Goal: Transaction & Acquisition: Subscribe to service/newsletter

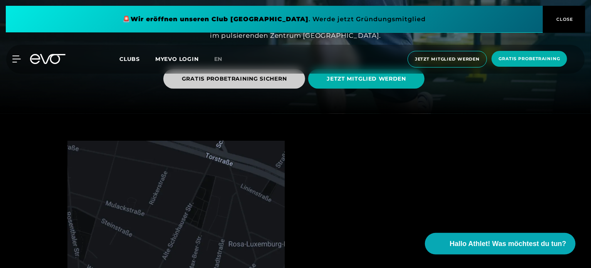
scroll to position [77, 0]
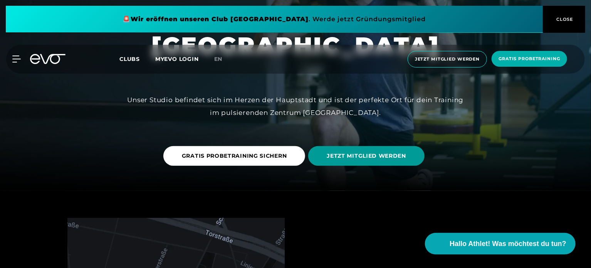
click at [368, 154] on span "JETZT MITGLIED WERDEN" at bounding box center [366, 156] width 79 height 8
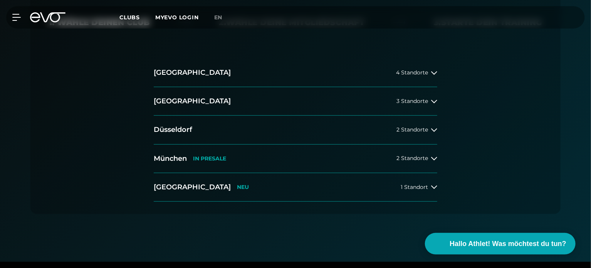
scroll to position [193, 0]
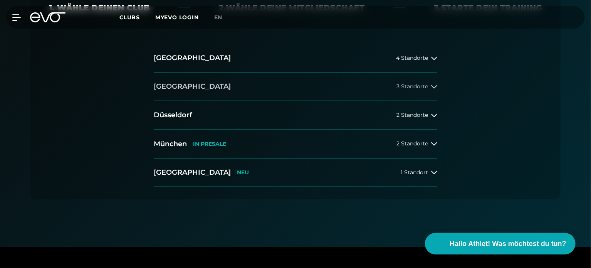
click at [431, 86] on icon at bounding box center [434, 87] width 6 height 6
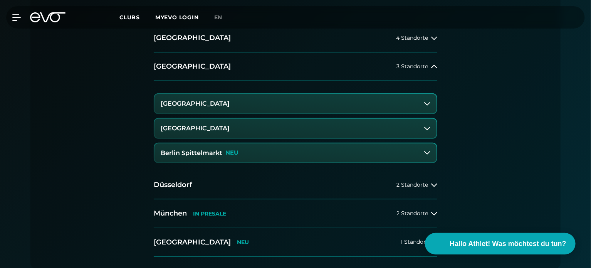
scroll to position [231, 0]
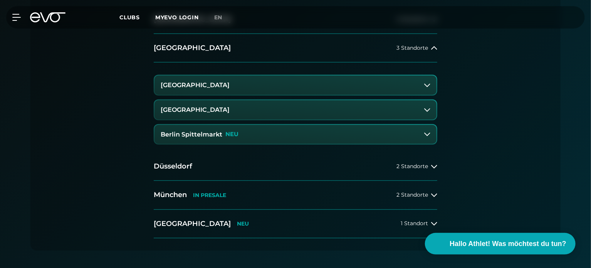
click at [431, 86] on button "[GEOGRAPHIC_DATA]" at bounding box center [295, 84] width 282 height 19
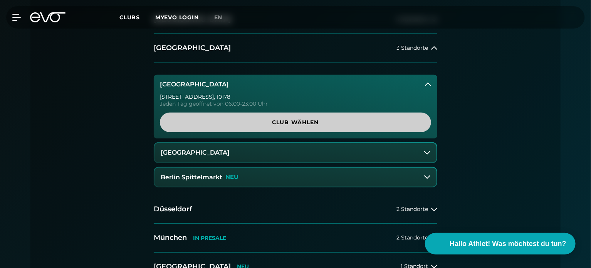
click at [253, 120] on span "Club wählen" at bounding box center [295, 122] width 234 height 8
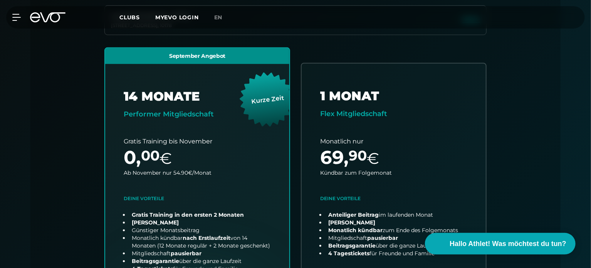
click at [126, 17] on span "Clubs" at bounding box center [129, 17] width 20 height 7
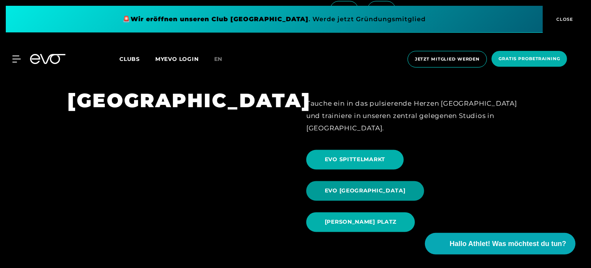
scroll to position [655, 0]
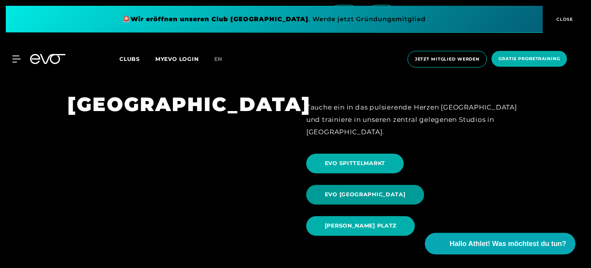
click at [406, 191] on span "EVO [GEOGRAPHIC_DATA]" at bounding box center [365, 195] width 81 height 8
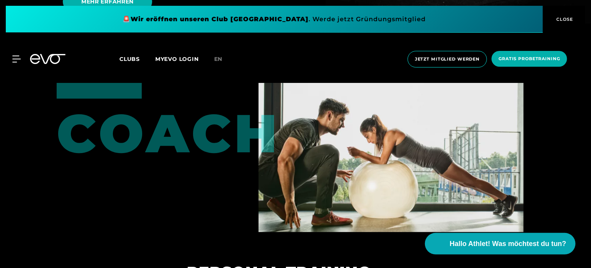
scroll to position [1579, 0]
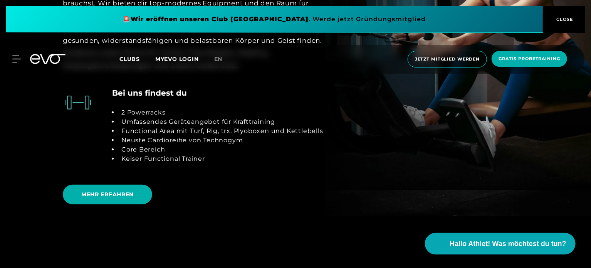
click at [568, 17] on span "CLOSE" at bounding box center [564, 19] width 19 height 7
